Goal: Communication & Community: Answer question/provide support

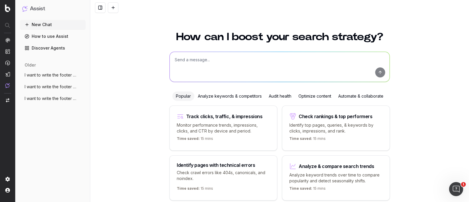
scroll to position [23, 0]
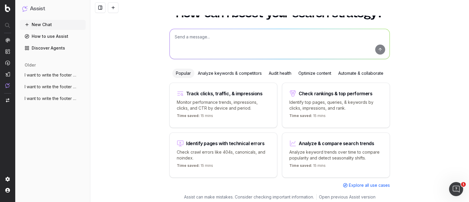
click at [202, 37] on textarea at bounding box center [280, 44] width 220 height 30
paste textarea "[URL][DOMAIN_NAME]"
type textarea "write the short copy for the url: [URL][DOMAIN_NAME]"
click at [376, 49] on button "submit" at bounding box center [380, 50] width 10 height 10
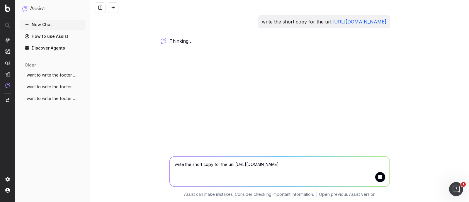
scroll to position [0, 0]
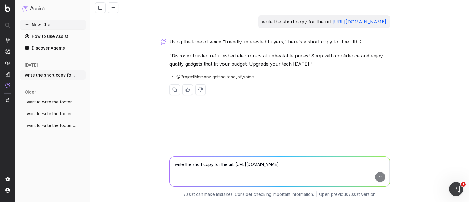
click at [193, 161] on textarea "write the short copy for the url: [URL][DOMAIN_NAME]" at bounding box center [280, 171] width 220 height 30
type textarea "suggest under 100 char"
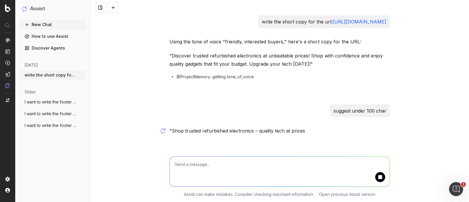
scroll to position [19, 0]
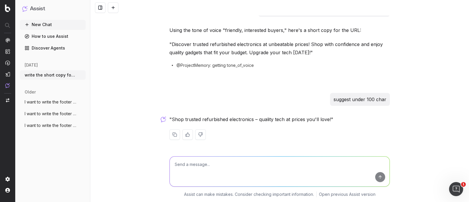
click at [288, 166] on textarea at bounding box center [280, 171] width 220 height 30
type textarea "dont write about price rather include about products"
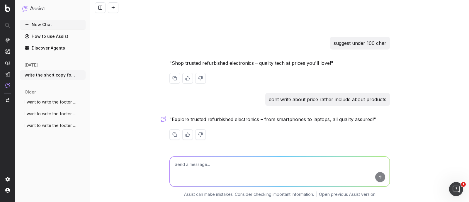
scroll to position [76, 0]
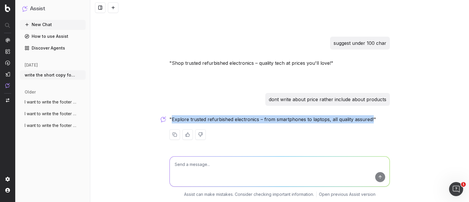
drag, startPoint x: 168, startPoint y: 118, endPoint x: 368, endPoint y: 115, distance: 199.5
click at [368, 115] on div "write the short copy for the url: [URL][DOMAIN_NAME] Using the tone of voice "f…" at bounding box center [279, 48] width 225 height 201
copy p "Explore trusted refurbished electronics – from smartphones to laptops, all qual…"
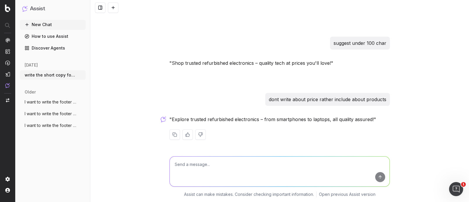
click at [234, 166] on textarea at bounding box center [280, 171] width 220 height 30
paste textarea "Explore trusted refurbished electronics – from smartphones to laptops, all qual…"
click at [175, 163] on textarea "Explore trusted refurbished electronics – from smartphones to laptops, all qual…" at bounding box center [280, 171] width 220 height 30
click at [271, 165] on textarea "Discover trusted refurbished electronics – from smartphones to laptops, all qua…" at bounding box center [280, 171] width 220 height 30
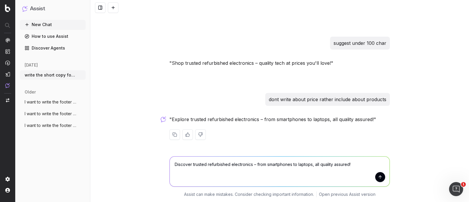
click at [271, 165] on textarea "Discover trusted refurbished electronics – from smartphones to laptops, all qua…" at bounding box center [280, 171] width 220 height 30
drag, startPoint x: 348, startPoint y: 164, endPoint x: 163, endPoint y: 169, distance: 185.5
click at [163, 169] on div "Discover trusted refurbished electronics – from cell phones to laptops, all qua…" at bounding box center [279, 175] width 378 height 53
type textarea "Discover trusted refurbished electronics – from cell phones to laptops, all qua…"
type textarea "s"
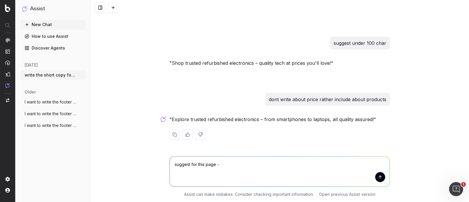
paste textarea "[URL][DOMAIN_NAME]"
type textarea "suggest for this page - [URL][DOMAIN_NAME]"
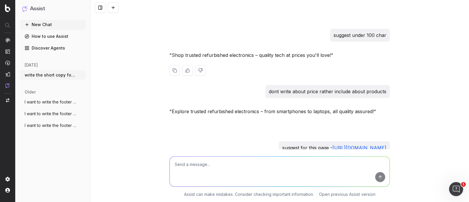
click at [248, 59] on p ""Shop trusted refurbished electronics – quality tech at prices you'll love!"" at bounding box center [279, 55] width 220 height 8
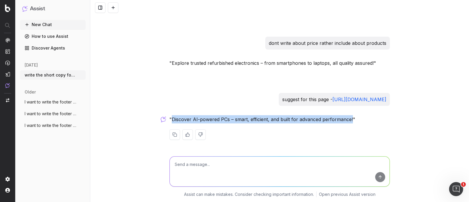
drag, startPoint x: 169, startPoint y: 119, endPoint x: 348, endPoint y: 121, distance: 179.0
click at [348, 121] on p ""Discover AI-powered PCs – smart, efficient, and built for advanced performance…" at bounding box center [279, 119] width 220 height 8
copy p "Discover AI-powered PCs – smart, efficient, and built for advanced performance!"
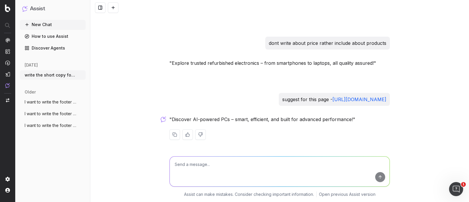
click at [231, 169] on textarea at bounding box center [280, 171] width 220 height 30
paste textarea "AI PCs, Computers, and Laptops"
type textarea "add "AI PCs, Computers, and Laptops""
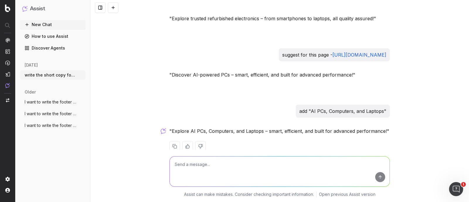
scroll to position [188, 0]
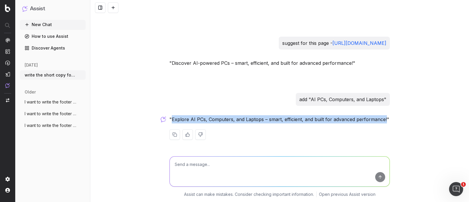
drag, startPoint x: 169, startPoint y: 119, endPoint x: 381, endPoint y: 116, distance: 211.5
click at [381, 116] on p ""Explore AI PCs, Computers, and Laptops – smart, efficient, and built for advan…" at bounding box center [279, 119] width 220 height 8
copy p "Explore AI PCs, Computers, and Laptops – smart, efficient, and built for advanc…"
